Goal: Find specific page/section: Find specific page/section

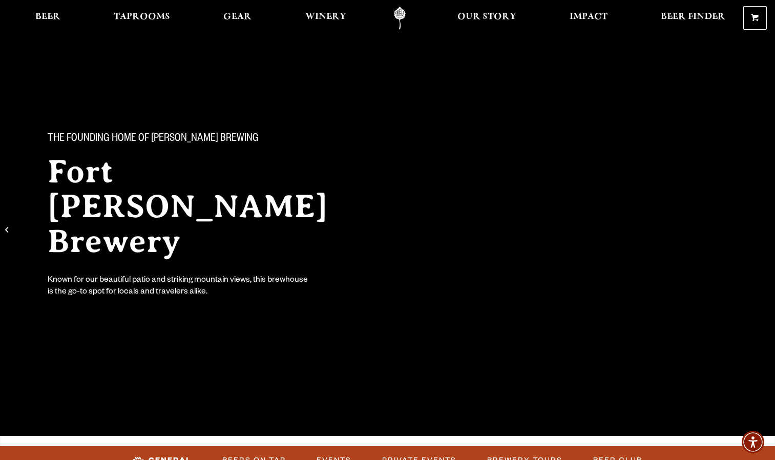
drag, startPoint x: 491, startPoint y: 54, endPoint x: 501, endPoint y: 53, distance: 9.7
click at [501, 53] on div "The Founding Home of Odell Brewing Fort Collins Brewery Known for our beautiful…" at bounding box center [387, 174] width 775 height 348
click at [489, 14] on span "Our Story" at bounding box center [486, 17] width 59 height 8
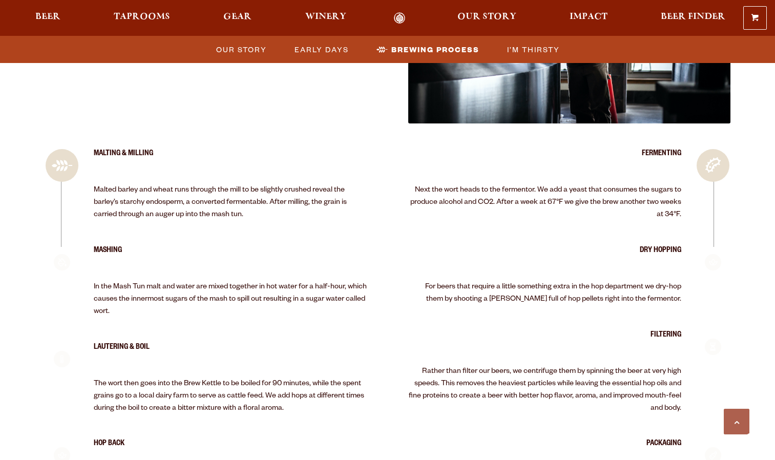
scroll to position [1907, 0]
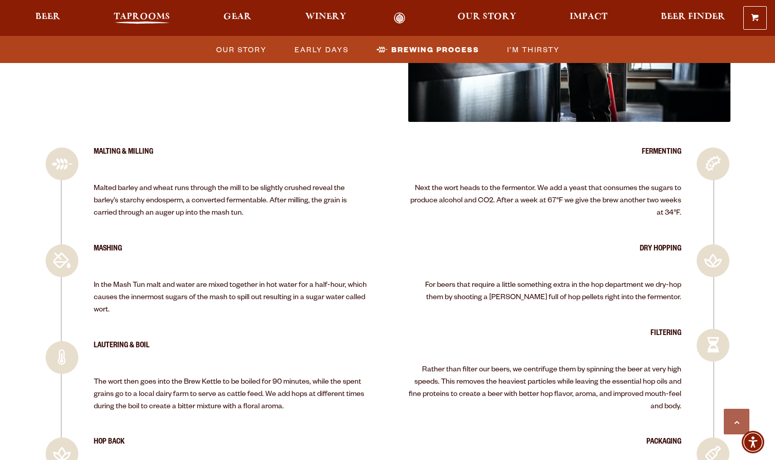
click at [136, 16] on span "Taprooms" at bounding box center [142, 17] width 56 height 8
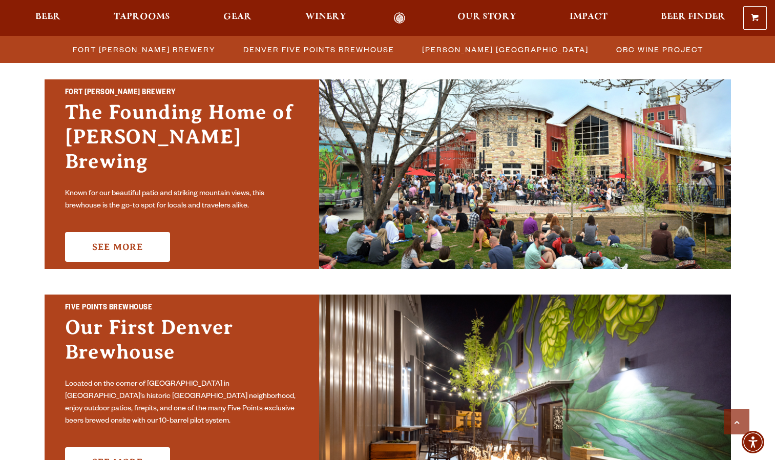
scroll to position [308, 0]
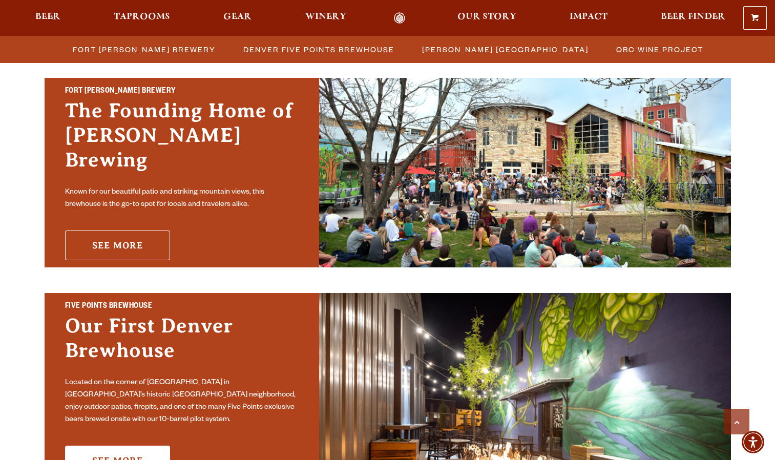
click at [134, 235] on link "See More" at bounding box center [117, 246] width 105 height 30
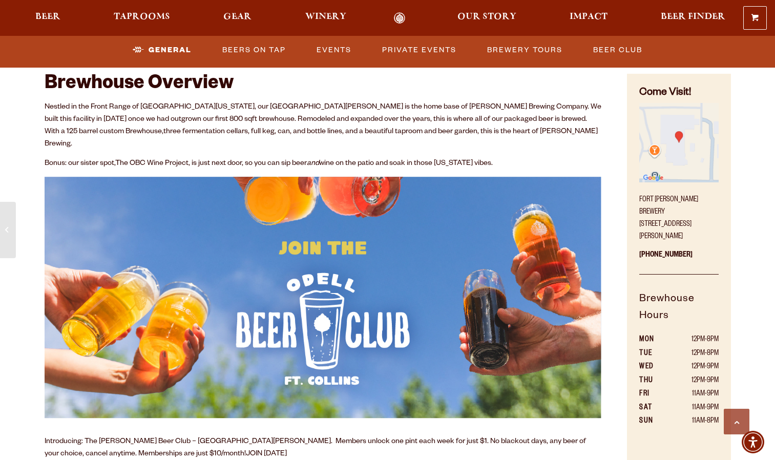
scroll to position [477, 0]
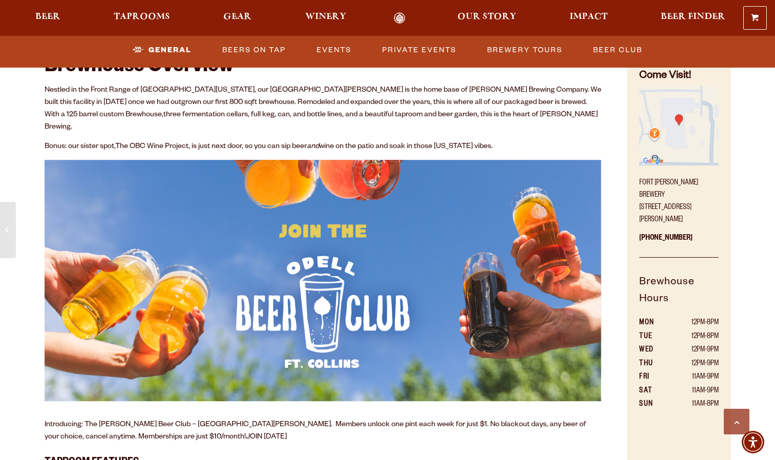
click at [134, 235] on img at bounding box center [323, 281] width 557 height 242
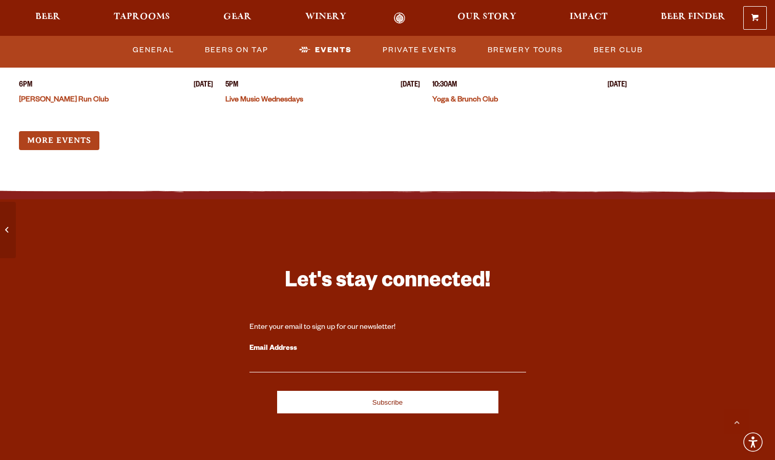
scroll to position [4128, 0]
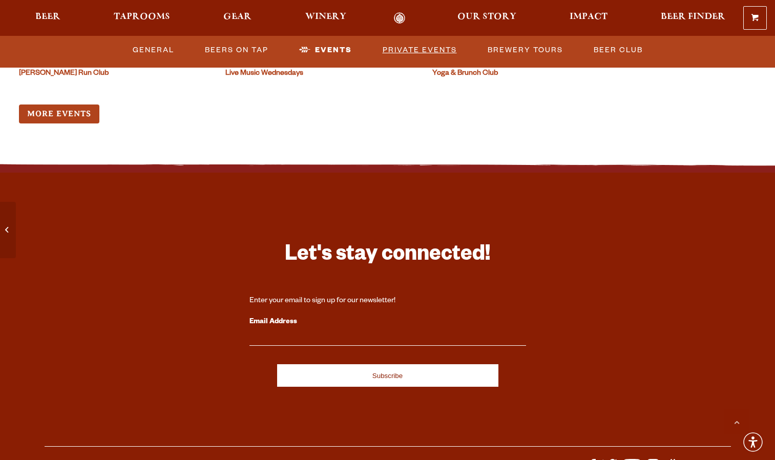
click at [416, 53] on link "Private Events" at bounding box center [420, 50] width 82 height 24
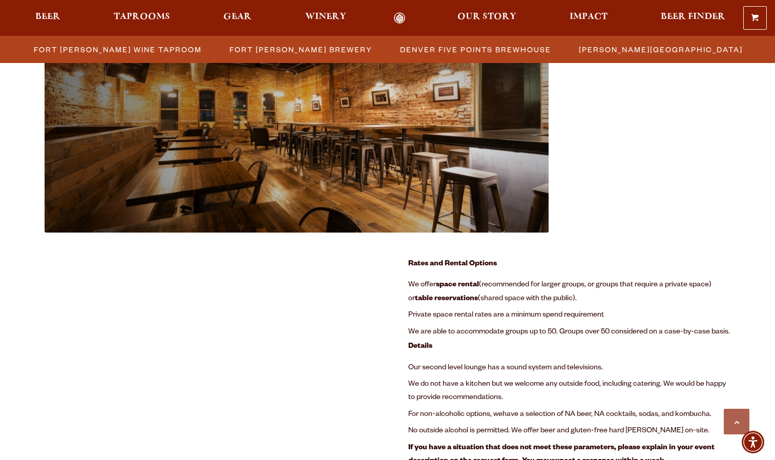
scroll to position [1158, 0]
